Goal: Information Seeking & Learning: Learn about a topic

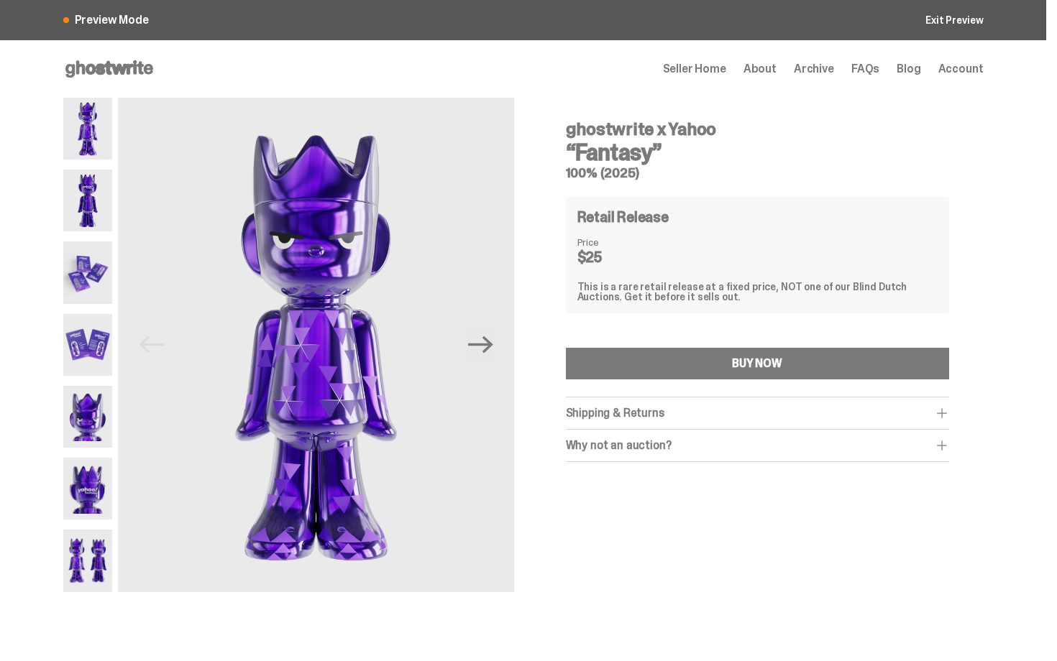
click at [82, 210] on img at bounding box center [88, 201] width 50 height 62
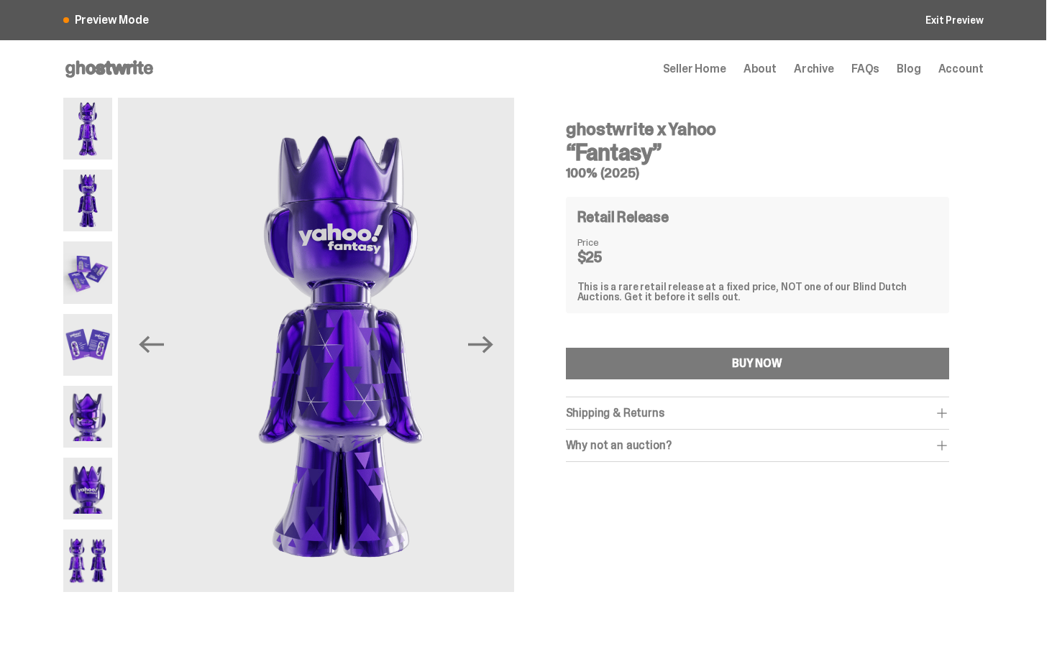
click at [92, 293] on img at bounding box center [88, 273] width 50 height 62
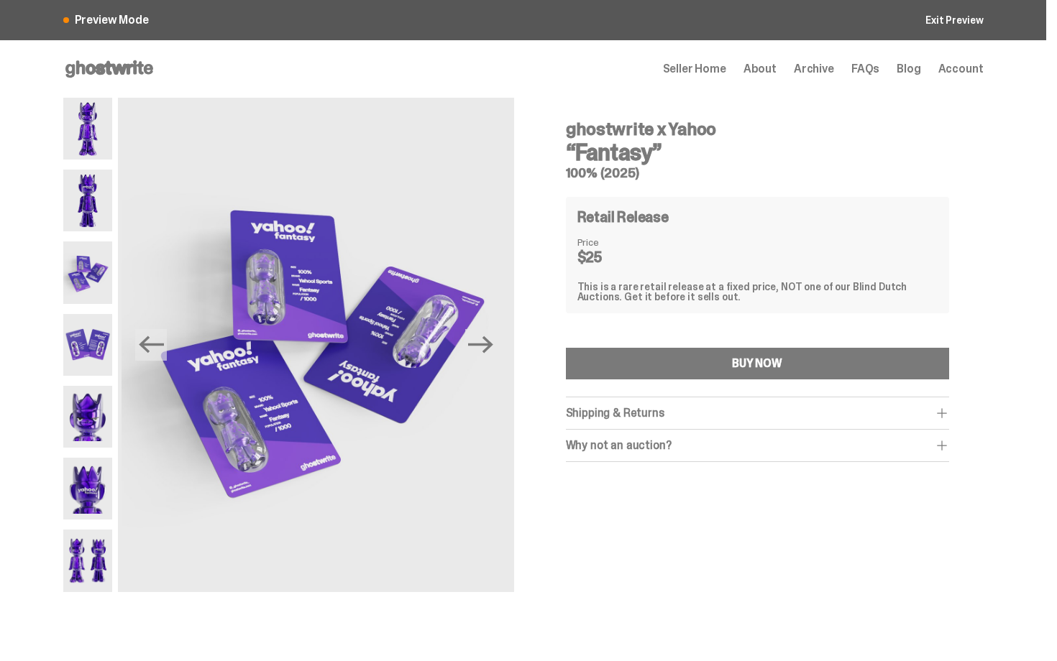
click at [91, 338] on img at bounding box center [88, 345] width 50 height 62
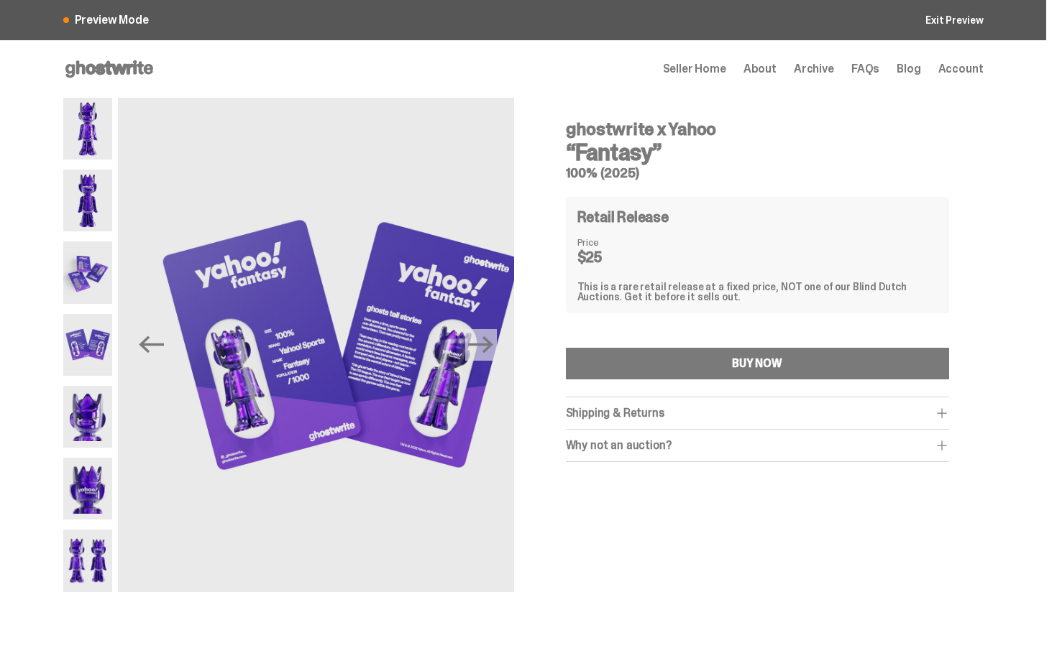
click at [99, 391] on img at bounding box center [88, 417] width 50 height 62
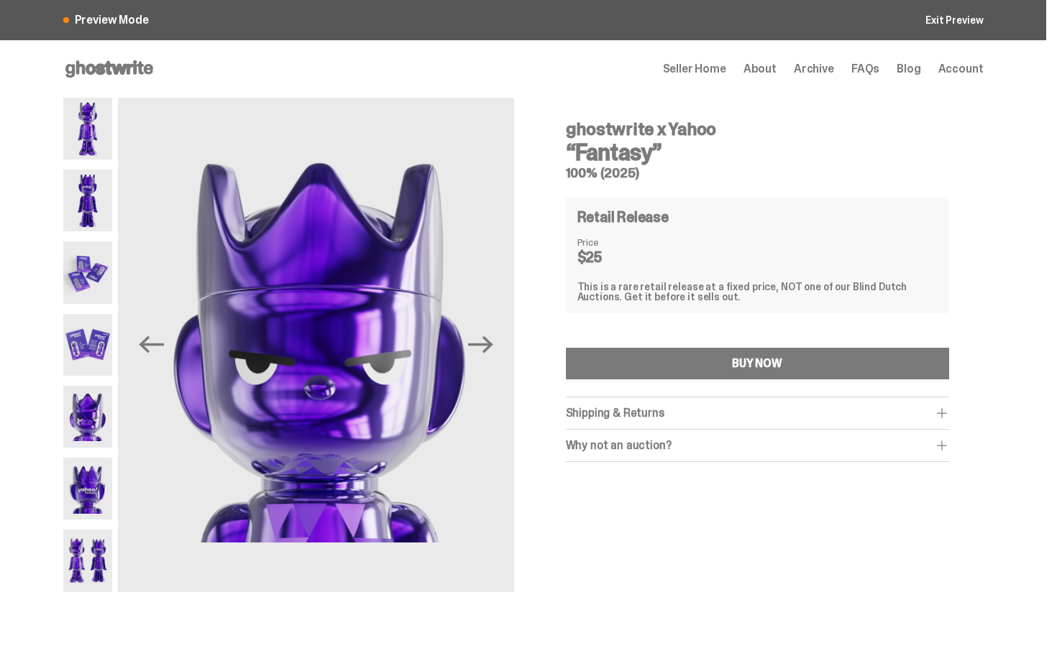
click at [109, 452] on div at bounding box center [88, 345] width 50 height 495
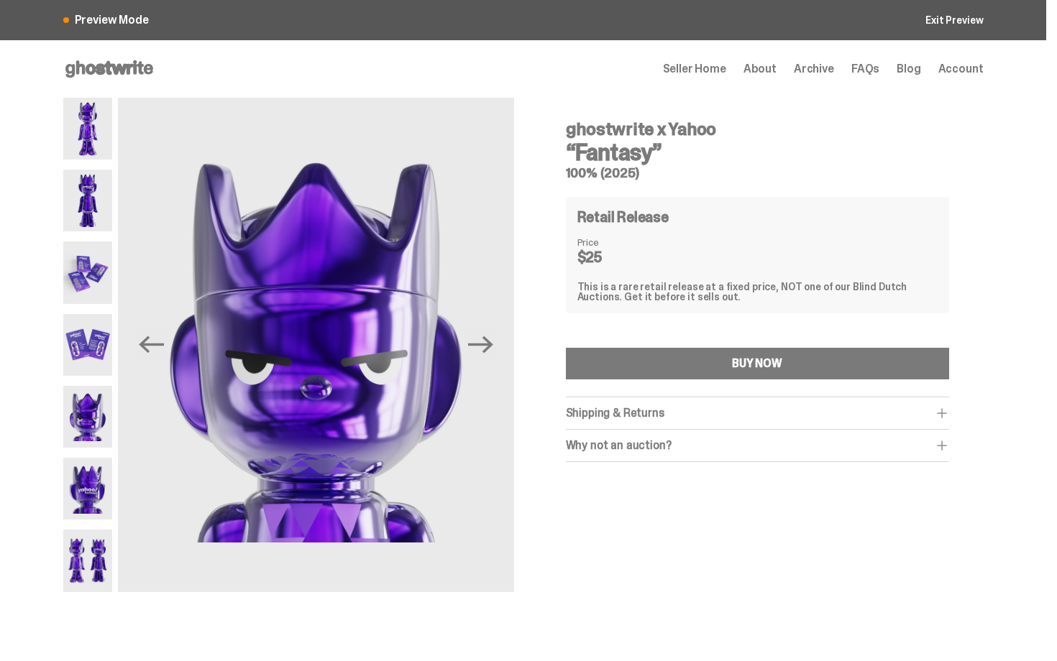
click at [92, 487] on img at bounding box center [88, 489] width 50 height 62
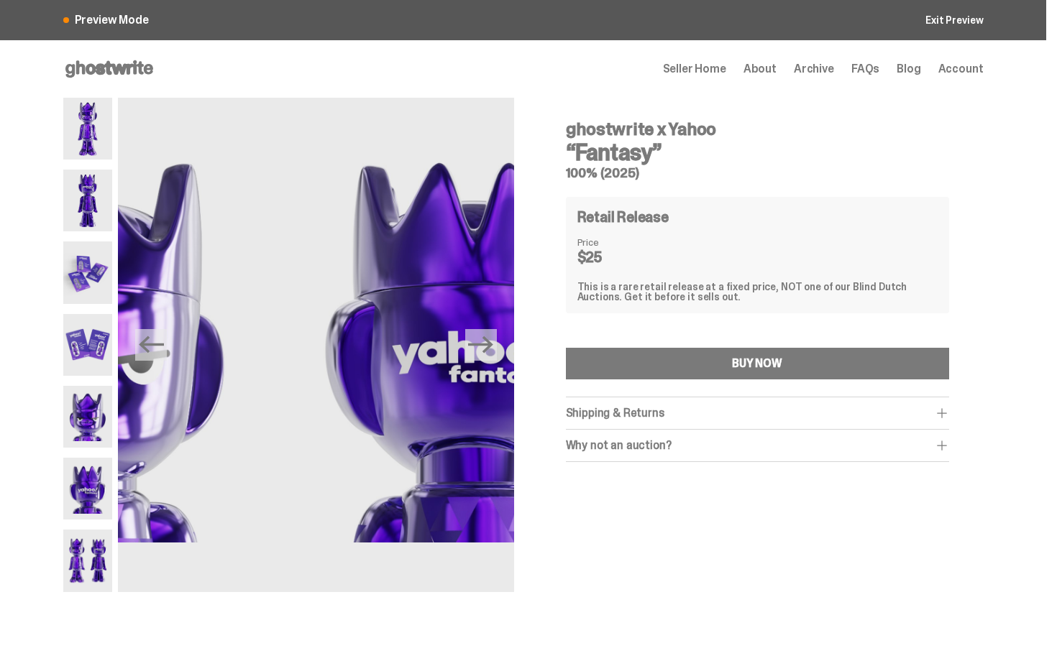
click at [96, 569] on img at bounding box center [88, 561] width 50 height 62
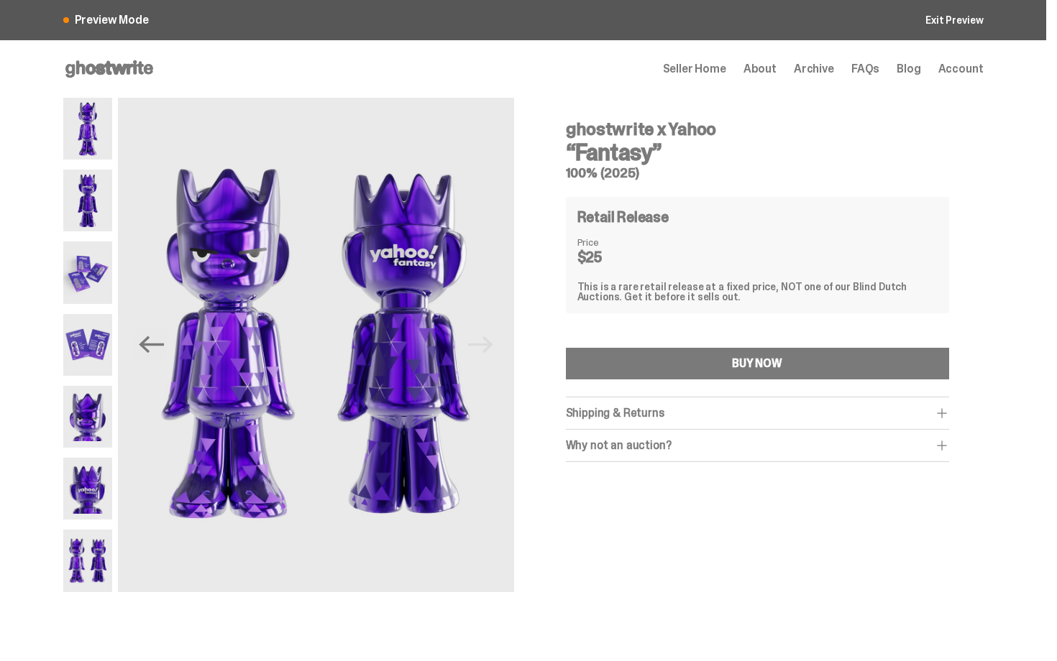
click at [682, 414] on div "Shipping & Returns" at bounding box center [757, 413] width 383 height 14
click at [674, 484] on div "Why not an auction?" at bounding box center [757, 477] width 383 height 14
